Goal: Transaction & Acquisition: Download file/media

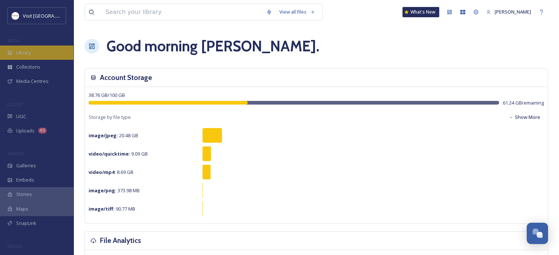
click at [40, 54] on div "Library" at bounding box center [36, 53] width 73 height 14
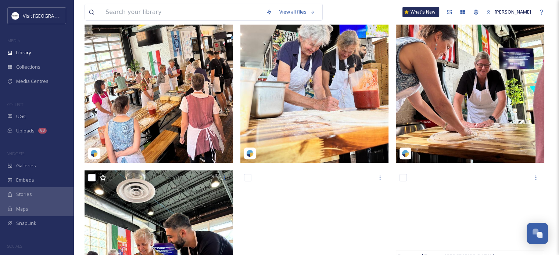
scroll to position [73, 0]
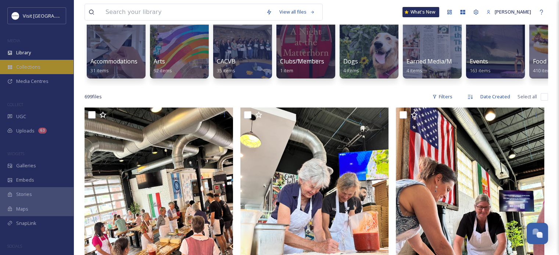
click at [31, 69] on span "Collections" at bounding box center [28, 67] width 24 height 7
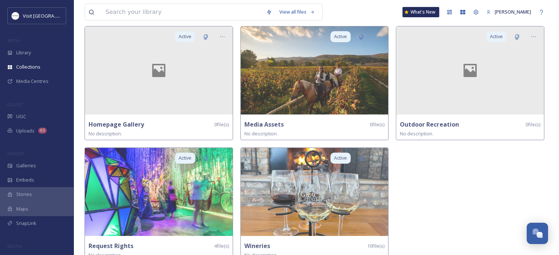
scroll to position [193, 0]
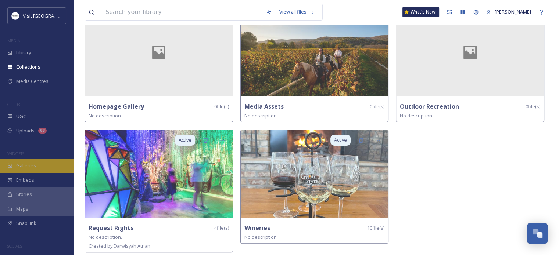
click at [24, 164] on span "Galleries" at bounding box center [26, 165] width 20 height 7
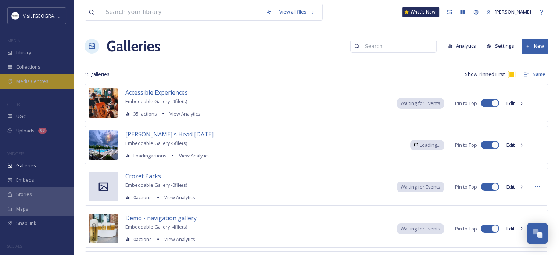
click at [24, 79] on span "Media Centres" at bounding box center [32, 81] width 32 height 7
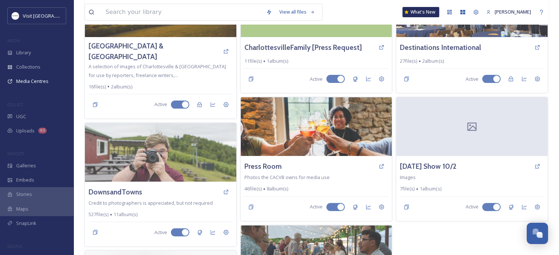
scroll to position [257, 0]
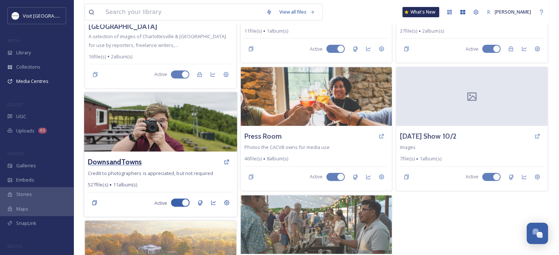
click at [127, 157] on h3 "DownsandTowns" at bounding box center [115, 162] width 54 height 11
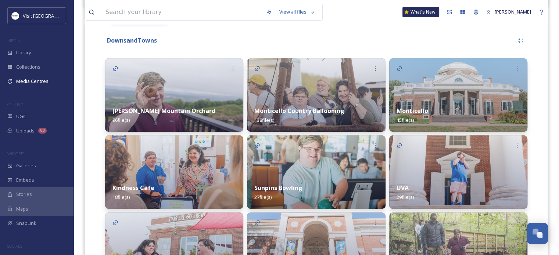
scroll to position [191, 0]
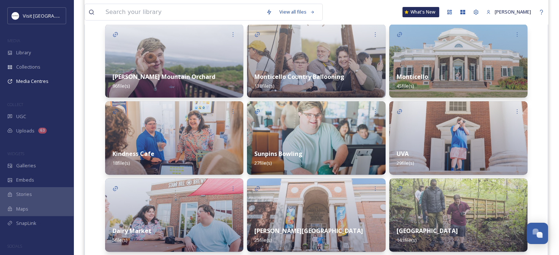
click at [189, 61] on img at bounding box center [174, 60] width 138 height 73
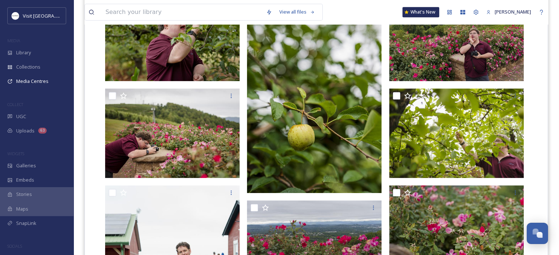
scroll to position [661, 0]
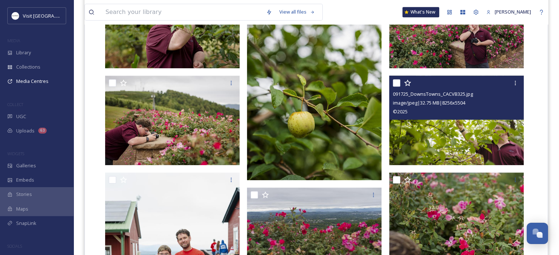
click at [436, 151] on img at bounding box center [456, 121] width 134 height 90
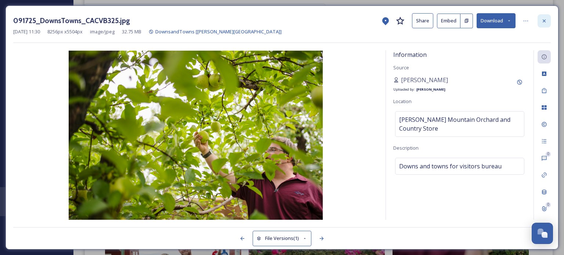
click at [542, 24] on div at bounding box center [544, 20] width 13 height 13
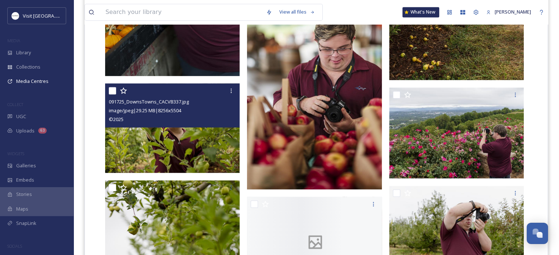
scroll to position [1285, 0]
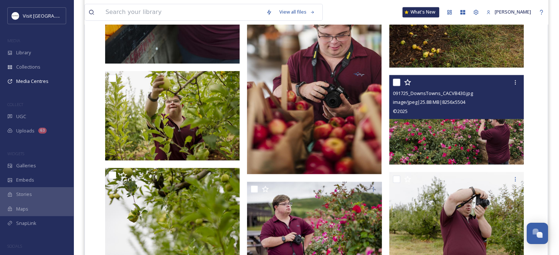
click at [439, 136] on img at bounding box center [456, 120] width 134 height 90
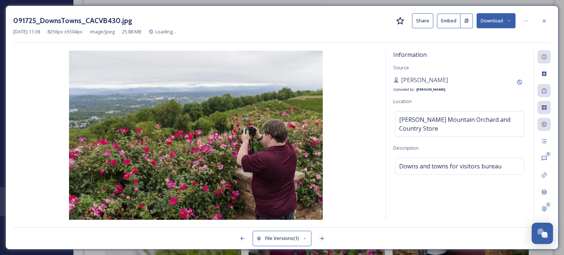
drag, startPoint x: 243, startPoint y: 119, endPoint x: 485, endPoint y: 17, distance: 262.8
click at [485, 17] on button "Download" at bounding box center [496, 20] width 39 height 15
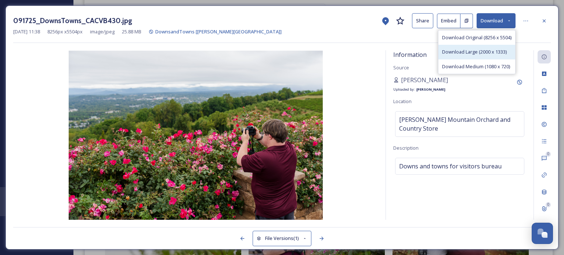
click at [480, 49] on span "Download Large (2000 x 1333)" at bounding box center [474, 51] width 65 height 7
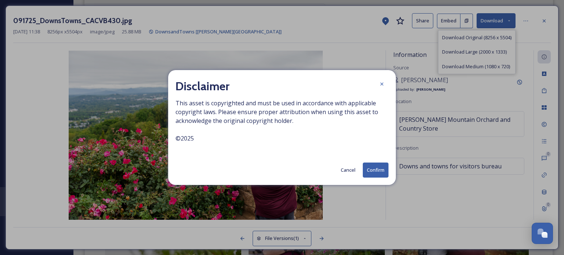
click at [378, 170] on button "Confirm" at bounding box center [376, 170] width 26 height 15
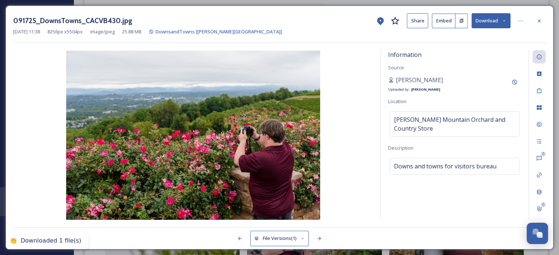
click at [382, 85] on div "Information Source [PERSON_NAME] Uploaded by: [PERSON_NAME] Location [PERSON_NA…" at bounding box center [454, 135] width 148 height 170
